Goal: Transaction & Acquisition: Obtain resource

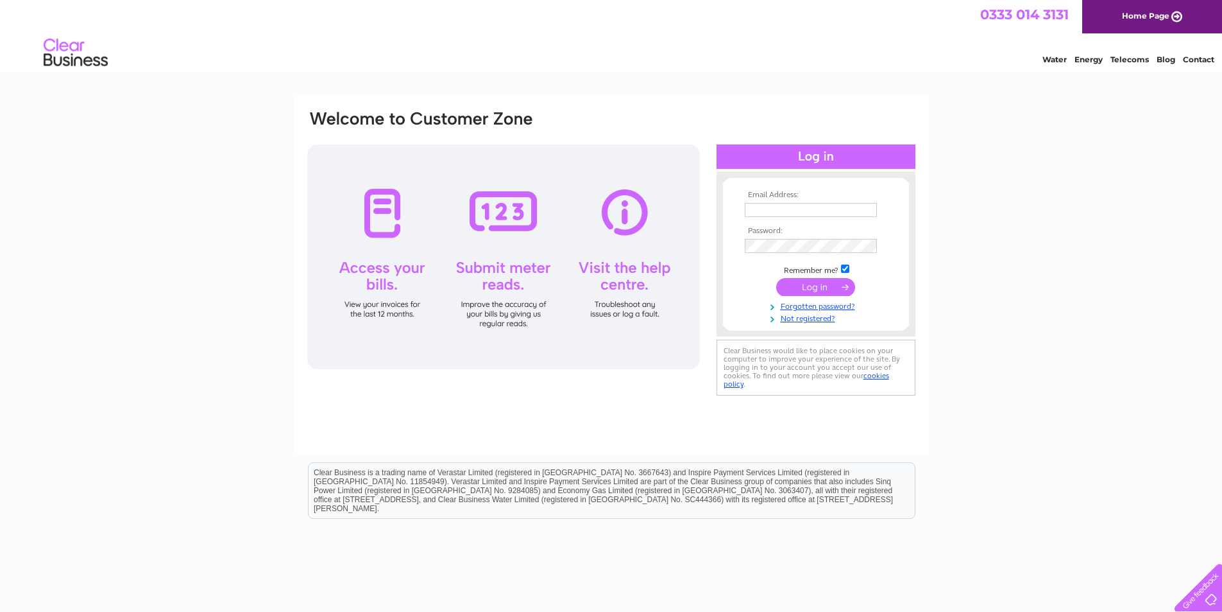
type input "gmr@btconnect.com"
click at [834, 284] on input "submit" at bounding box center [815, 287] width 79 height 18
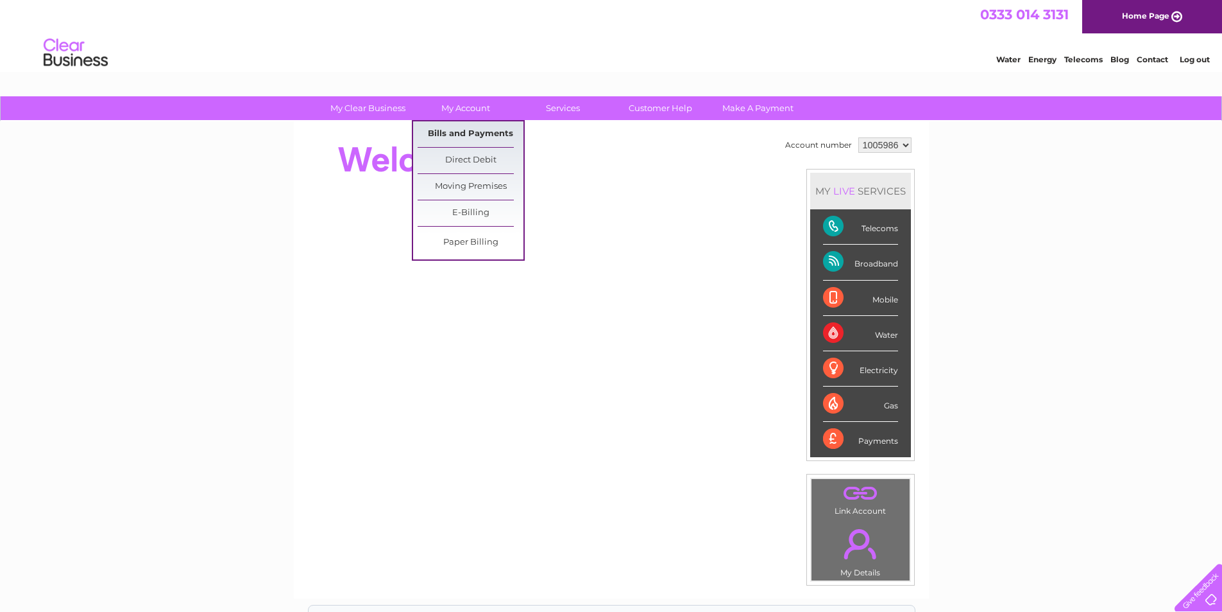
click at [479, 130] on link "Bills and Payments" at bounding box center [471, 134] width 106 height 26
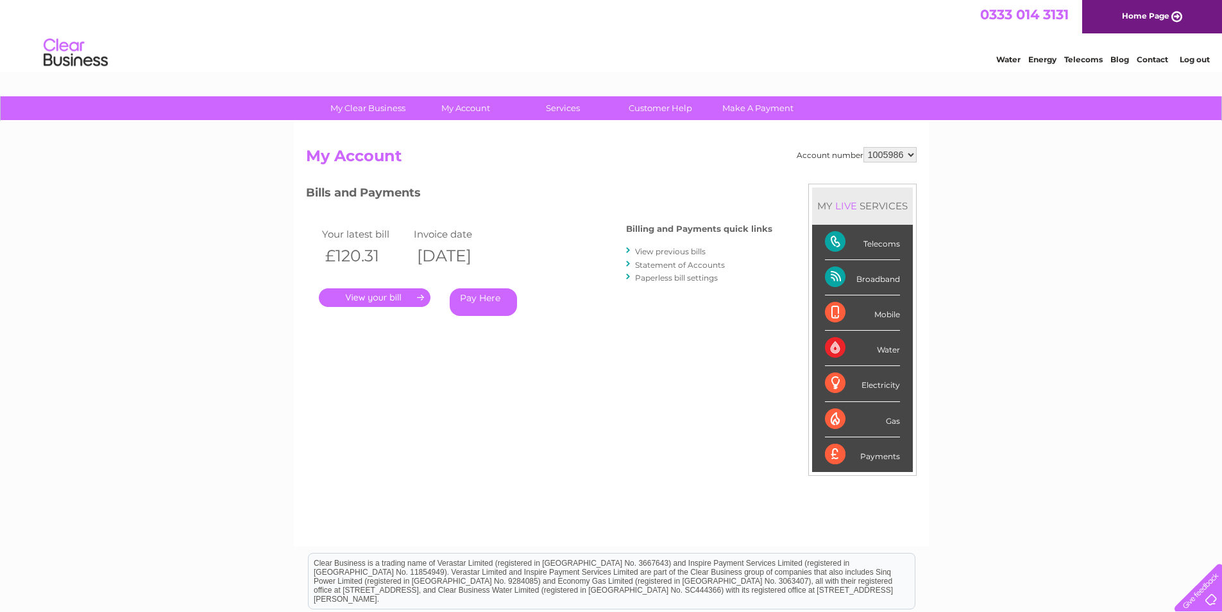
click at [383, 295] on link "." at bounding box center [375, 297] width 112 height 19
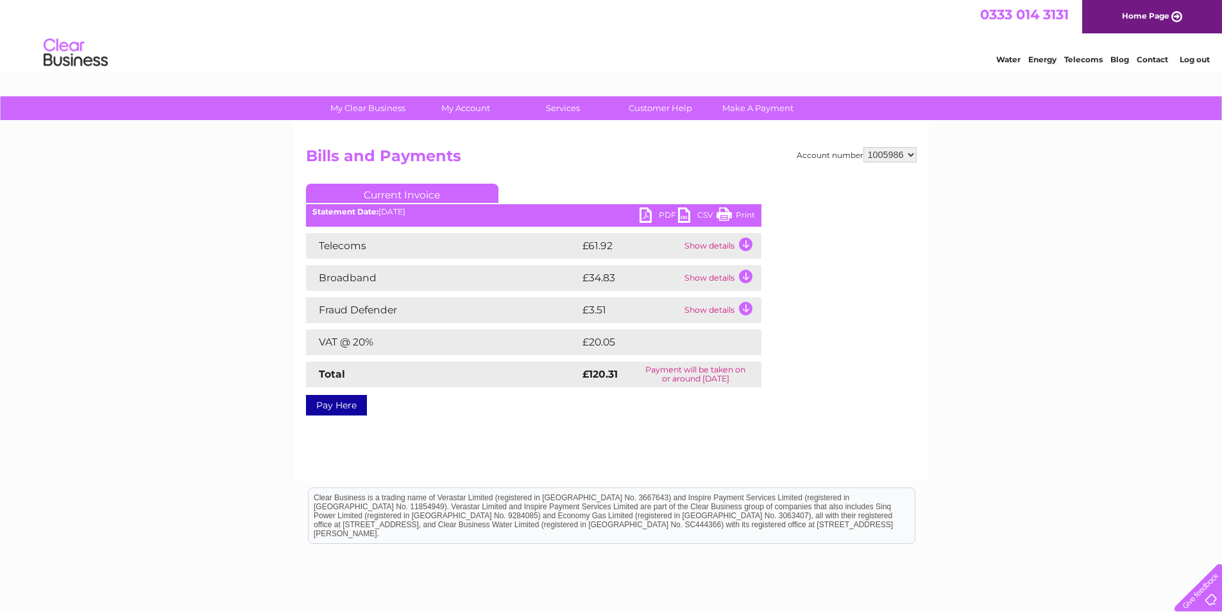
click at [653, 210] on link "PDF" at bounding box center [659, 216] width 39 height 19
click at [1185, 58] on link "Log out" at bounding box center [1195, 60] width 30 height 10
